Goal: Information Seeking & Learning: Learn about a topic

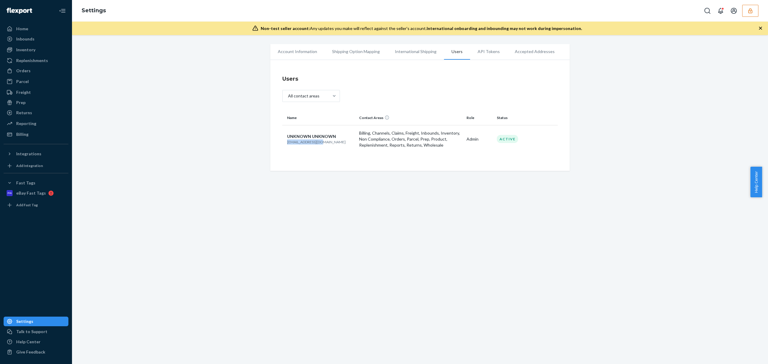
click at [754, 12] on button "button" at bounding box center [751, 11] width 16 height 12
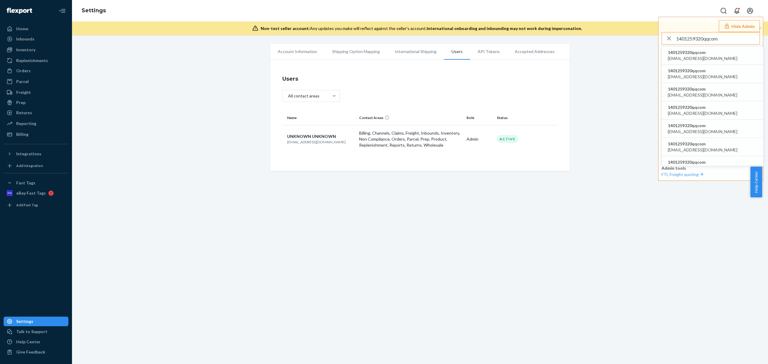
type input "1401259320qqcom"
click at [696, 54] on span "1401259320qqcom" at bounding box center [703, 53] width 70 height 6
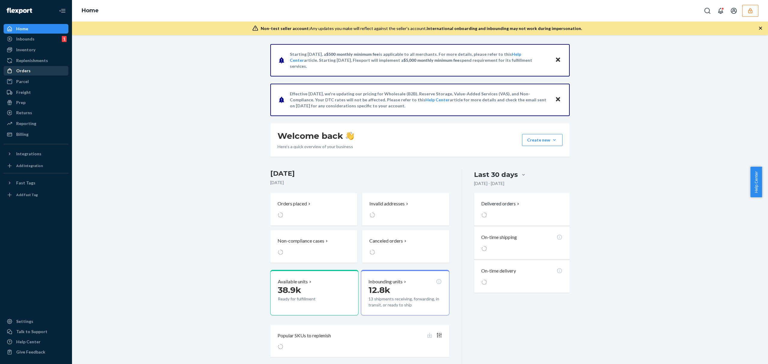
click at [27, 73] on div "Orders" at bounding box center [23, 71] width 14 height 6
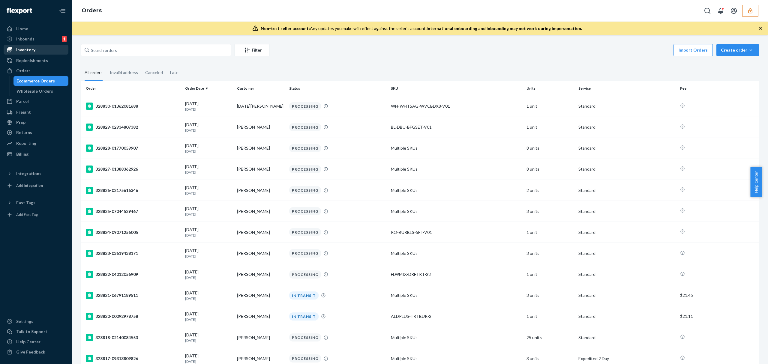
click at [25, 52] on div "Inventory" at bounding box center [25, 50] width 19 height 6
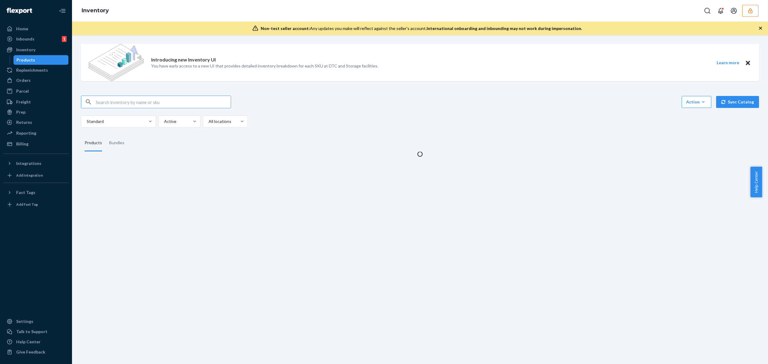
click at [116, 101] on input "text" at bounding box center [163, 102] width 135 height 12
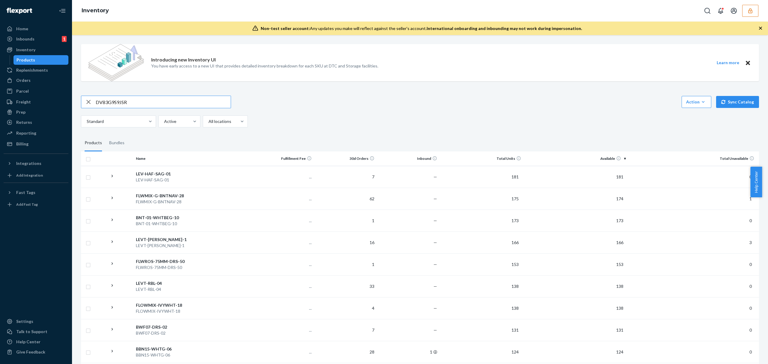
type input "DV83G9S9JSR"
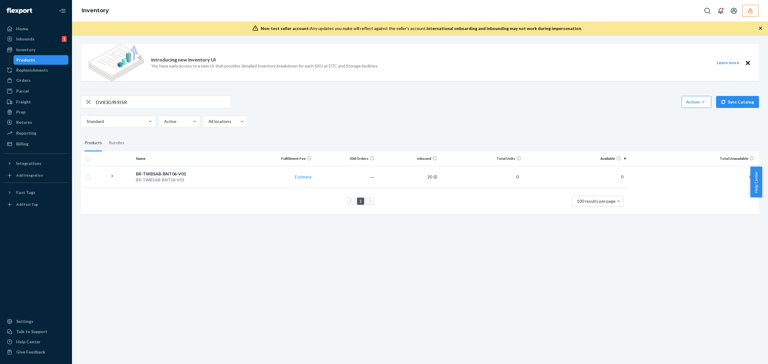
click at [752, 10] on icon "button" at bounding box center [751, 11] width 6 height 6
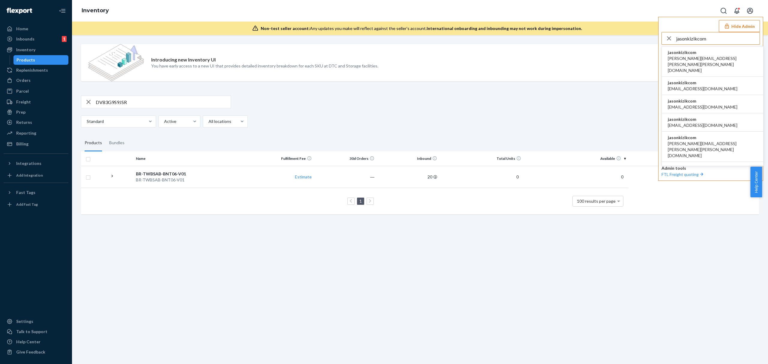
type input "jasonkizikcom"
click at [702, 57] on span "amanda.madsen@kizik.com" at bounding box center [712, 65] width 89 height 18
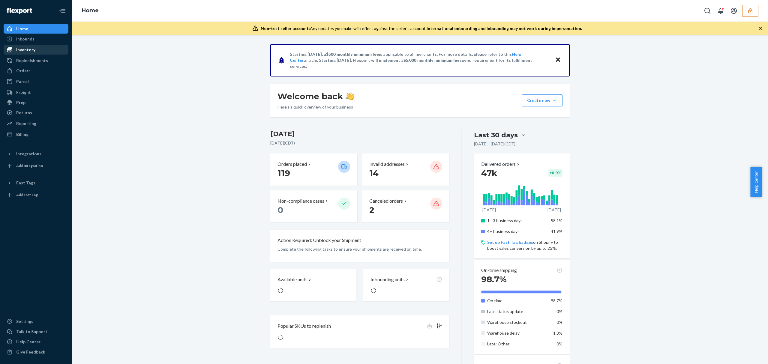
click at [30, 46] on div "Inventory" at bounding box center [36, 50] width 64 height 8
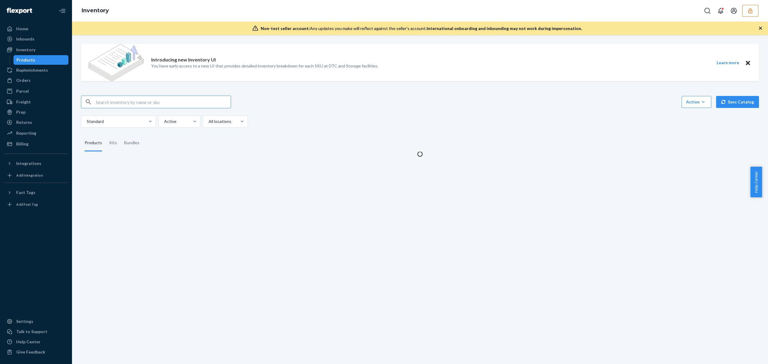
click at [119, 104] on input "text" at bounding box center [163, 102] width 135 height 12
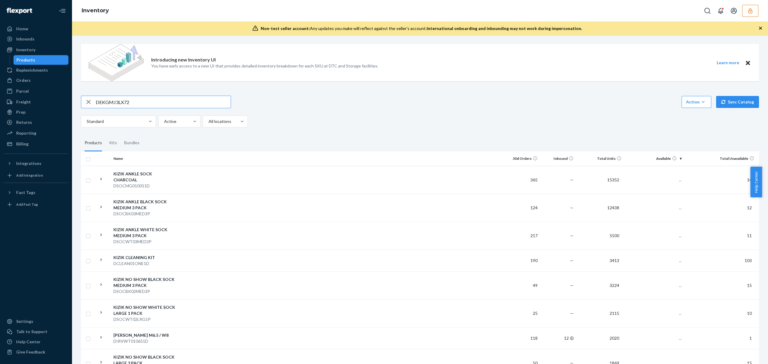
type input "DEKGMJ3LX72"
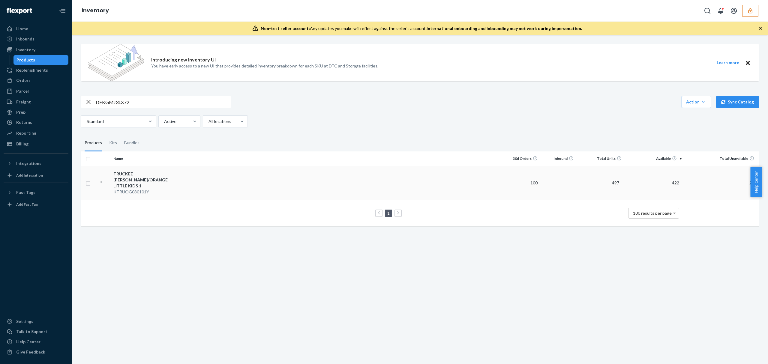
click at [154, 182] on div "TRUCKEE [PERSON_NAME]/ORANGE LITTLE KIDS 1" at bounding box center [144, 180] width 63 height 18
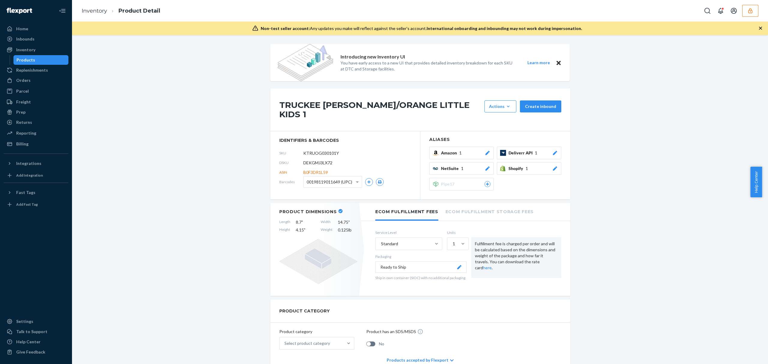
scroll to position [160, 0]
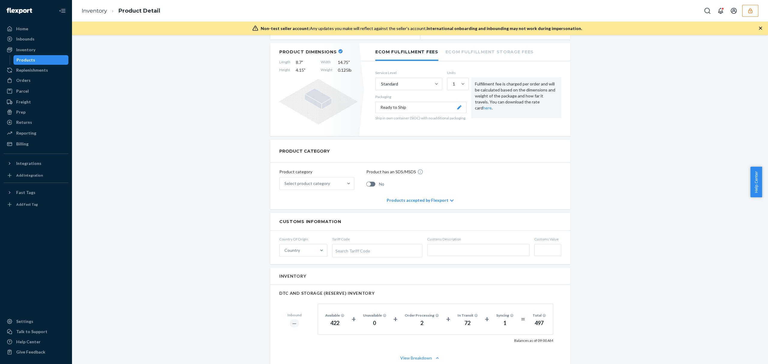
click at [613, 194] on div "Introducing new Inventory UI You have early access to a new UI that provides de…" at bounding box center [420, 321] width 687 height 874
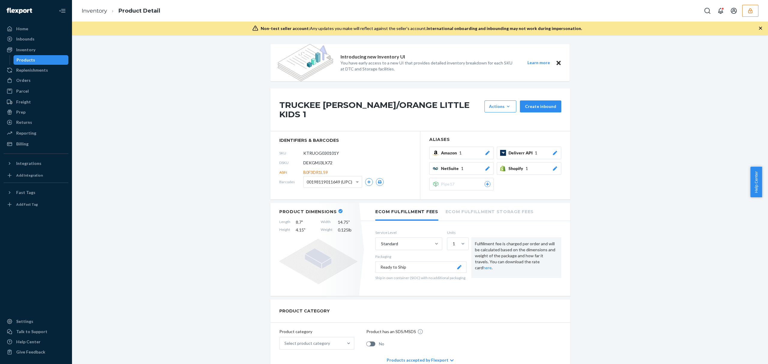
click at [482, 208] on li "Ecom Fulfillment Storage Fees" at bounding box center [490, 211] width 88 height 17
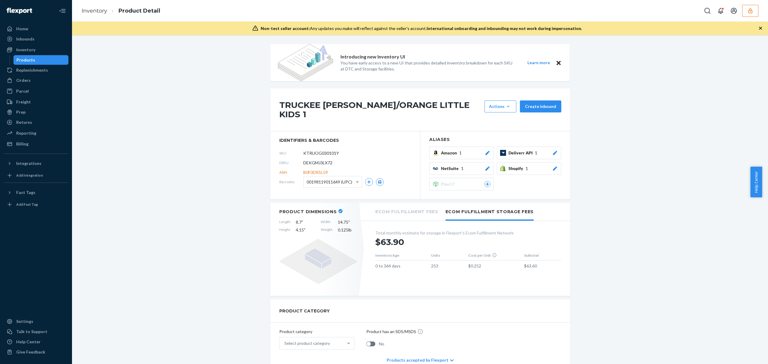
click at [409, 214] on li "Ecom Fulfillment Fees" at bounding box center [407, 211] width 63 height 17
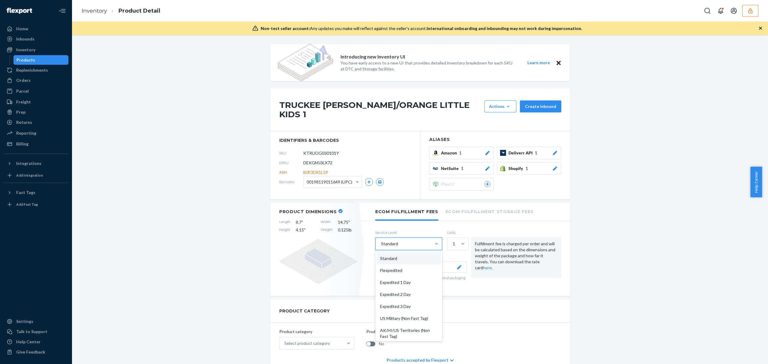
click at [407, 243] on div "Standard" at bounding box center [404, 244] width 56 height 12
click at [381, 243] on input "option Standard focused, 1 of 10. 10 results available. Use Up and Down to choo…" at bounding box center [381, 244] width 1 height 6
click at [399, 273] on div "Flexpedited" at bounding box center [409, 271] width 65 height 12
click at [381, 247] on input "option Flexpedited focused, 2 of 10. 10 results available. Use Up and Down to c…" at bounding box center [381, 244] width 1 height 6
click at [403, 244] on div "Flexpedited" at bounding box center [404, 244] width 56 height 12
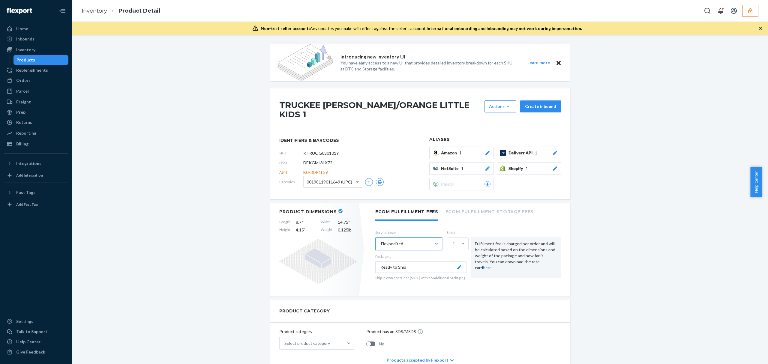
click at [381, 244] on input "option Flexpedited, selected. 0 results available. Select is focused ,type to r…" at bounding box center [381, 244] width 1 height 6
click at [393, 256] on div "Standard" at bounding box center [409, 259] width 65 height 12
click at [381, 247] on input "option Flexpedited, selected. option Standard focused, 1 of 10. 10 results avai…" at bounding box center [381, 244] width 1 height 6
click at [99, 13] on link "Inventory" at bounding box center [95, 11] width 26 height 7
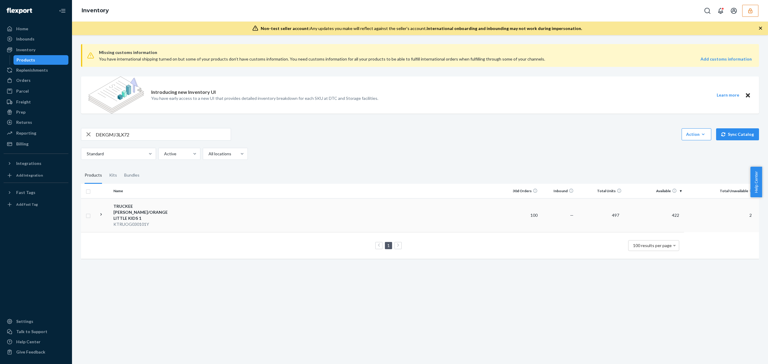
click at [162, 212] on div "TRUCKEE OLIVE GREEN/ORANGE LITTLE KIDS 1" at bounding box center [144, 213] width 63 height 18
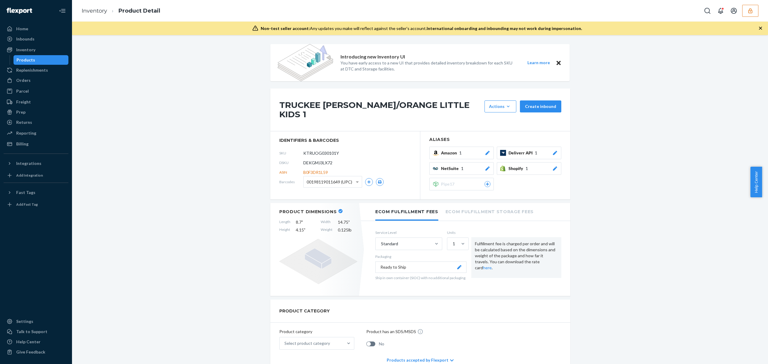
click at [751, 11] on icon "button" at bounding box center [751, 10] width 4 height 5
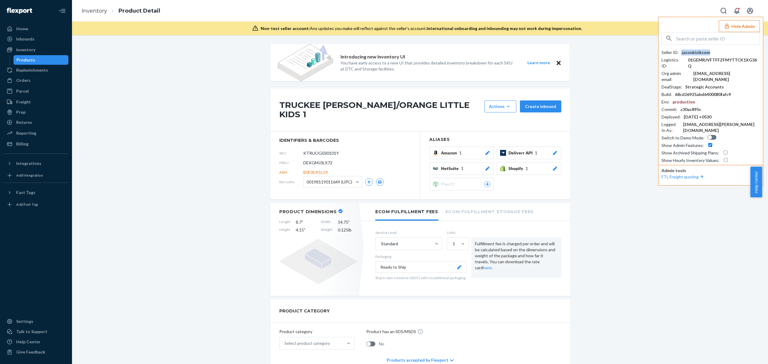
click at [686, 50] on div "jasonkizikcom" at bounding box center [696, 53] width 29 height 6
click at [737, 63] on div "01GEMRJVFTFFZFMYTTCK1XG36Q" at bounding box center [724, 63] width 72 height 12
drag, startPoint x: 737, startPoint y: 65, endPoint x: 697, endPoint y: 69, distance: 40.1
click at [697, 71] on div "Org admin email : cmunger@kizik.com" at bounding box center [711, 77] width 98 height 12
copy div "cmunger@kizik.com"
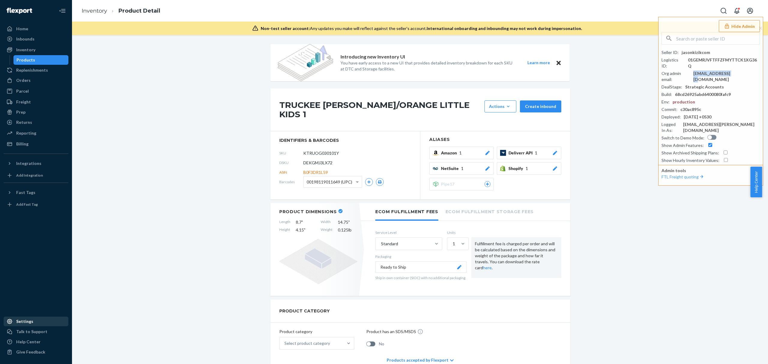
click at [23, 321] on div "Settings" at bounding box center [24, 322] width 17 height 6
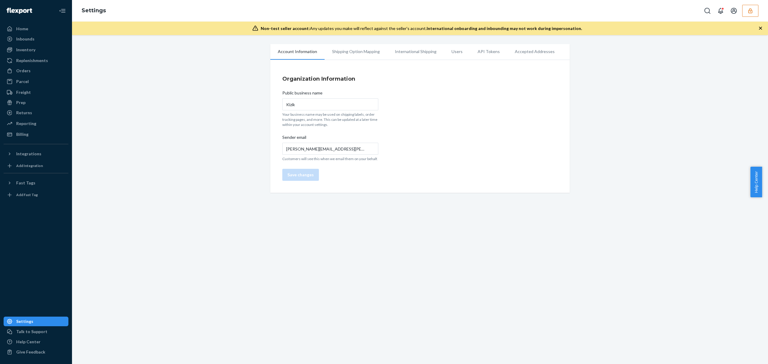
click at [454, 52] on li "Users" at bounding box center [457, 51] width 26 height 15
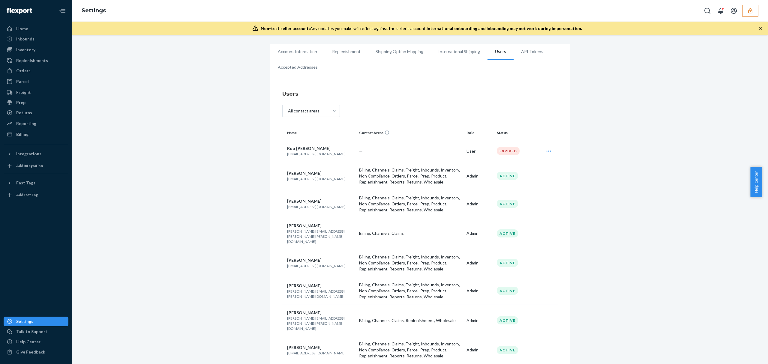
click at [745, 13] on button "button" at bounding box center [751, 11] width 16 height 12
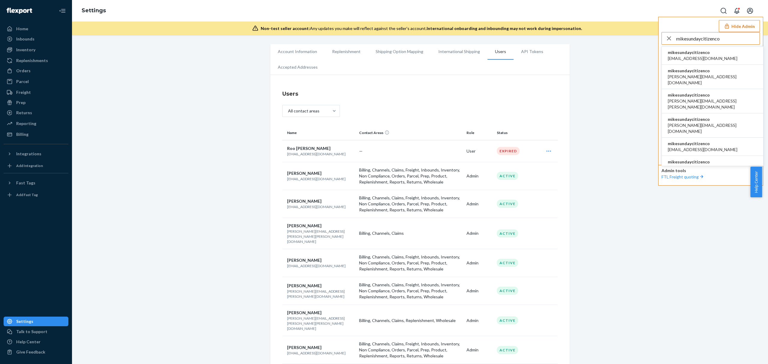
type input "mikesundaycitizenco"
click at [693, 53] on span "mikesundaycitizenco" at bounding box center [703, 53] width 70 height 6
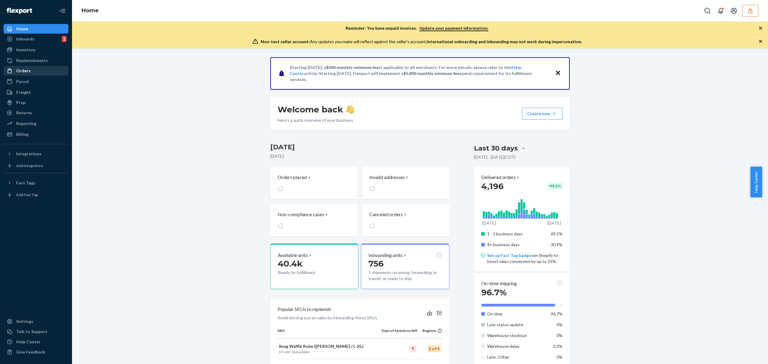
drag, startPoint x: 23, startPoint y: 72, endPoint x: 28, endPoint y: 71, distance: 5.0
click at [23, 72] on div "Orders" at bounding box center [23, 71] width 14 height 6
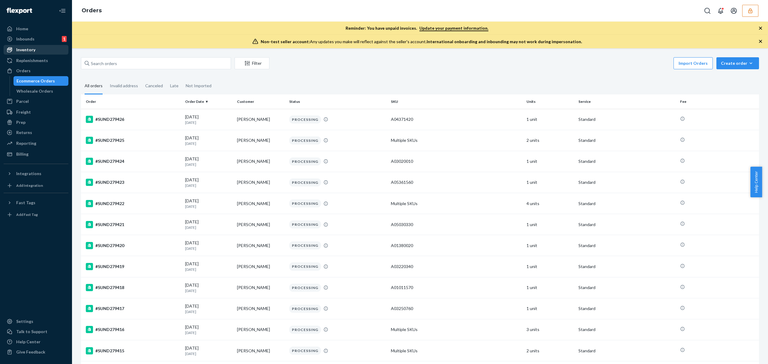
click at [24, 48] on div "Inventory" at bounding box center [25, 50] width 19 height 6
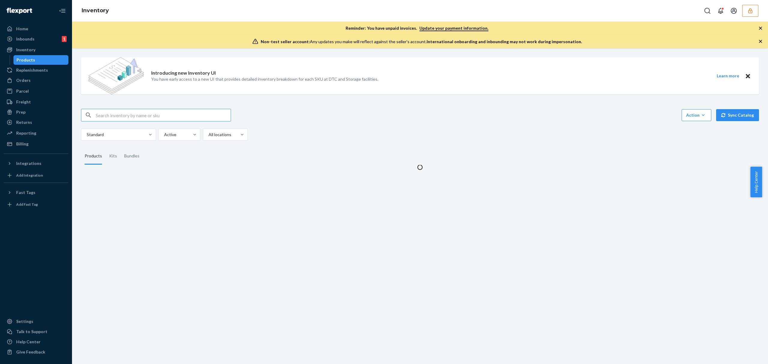
click at [125, 114] on input "text" at bounding box center [163, 115] width 135 height 12
type input "mikesundaycitizenco"
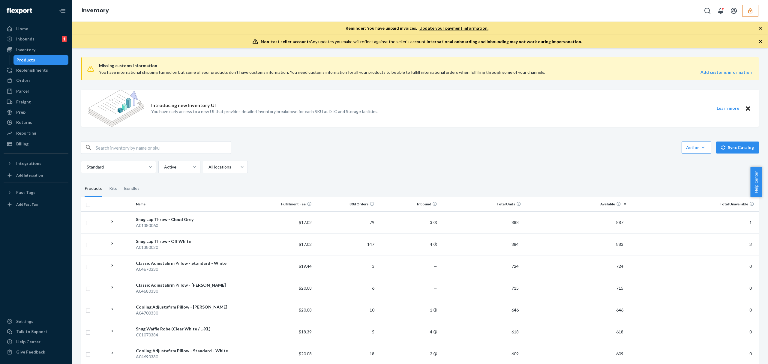
click at [130, 148] on input "text" at bounding box center [163, 148] width 135 height 12
paste input "DDE6F7W6RAQ"
type input "DDE6F7W6RAQ"
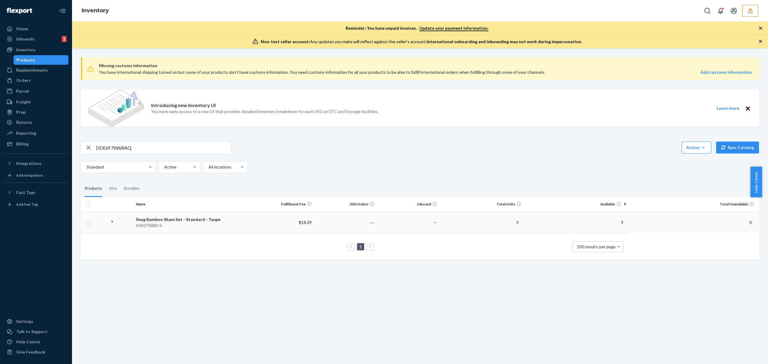
click at [155, 221] on div "Snug Bamboo Sham Set - Standard - Taupe" at bounding box center [192, 220] width 113 height 6
